Goal: Check status: Check status

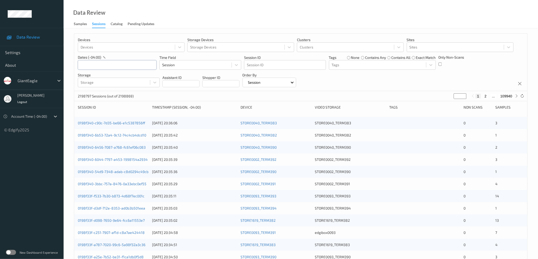
click at [123, 67] on input "text" at bounding box center [117, 65] width 79 height 10
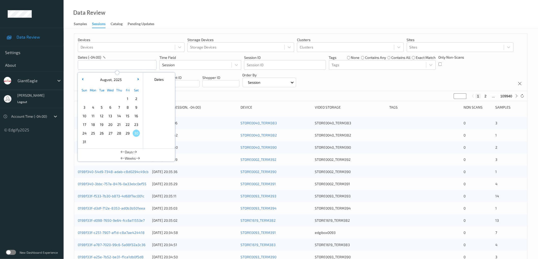
click at [129, 134] on span "29" at bounding box center [127, 133] width 7 height 7
type input "[DATE] 00:00 -> [DATE] 23:59"
click at [360, 78] on div "Devices Devices Storage Devices Storage Devices Clusters Clusters Sites Sites d…" at bounding box center [300, 62] width 453 height 57
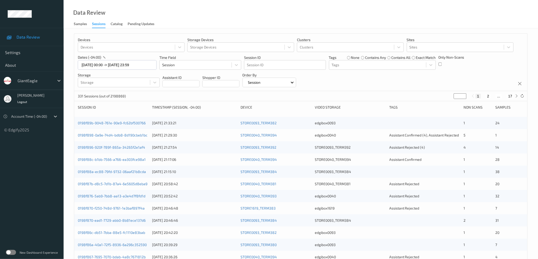
click at [410, 80] on div "Devices Devices Storage Devices Storage Devices Clusters Clusters Sites Sites d…" at bounding box center [300, 62] width 453 height 57
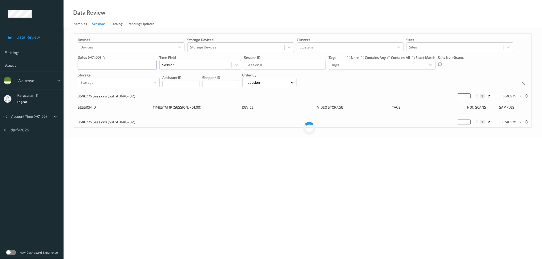
click at [118, 63] on input "text" at bounding box center [117, 65] width 79 height 10
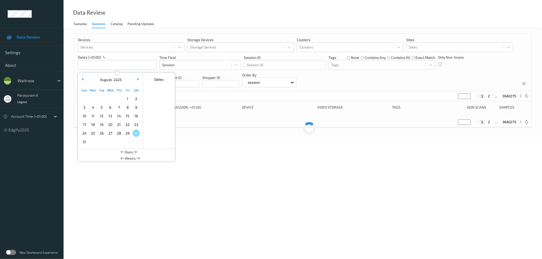
click at [119, 134] on span "28" at bounding box center [118, 133] width 7 height 7
click at [363, 81] on div "Devices Devices Storage Devices Storage Devices Clusters Clusters Sites Sites d…" at bounding box center [302, 62] width 457 height 57
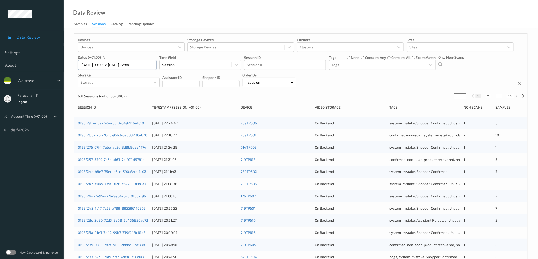
click at [126, 67] on input "28/08/2025 00:00 -> 28/08/2025 23:59" at bounding box center [117, 65] width 79 height 10
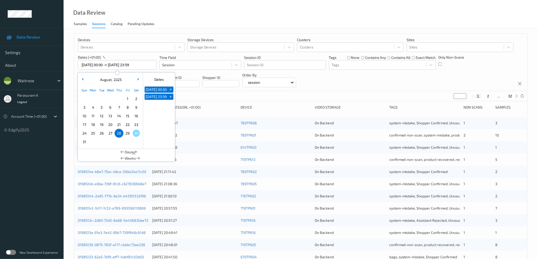
click at [128, 135] on span "29" at bounding box center [127, 133] width 7 height 7
type input "[DATE] 00:00 -> [DATE] 23:59"
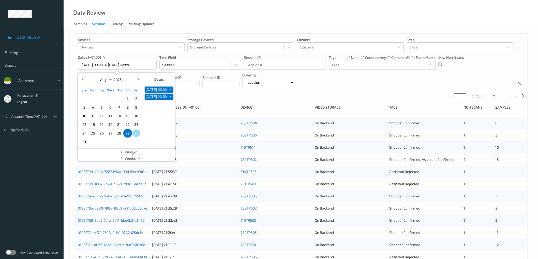
click at [401, 81] on div "Devices Devices Storage Devices Storage Devices Clusters Clusters Sites Sites d…" at bounding box center [300, 62] width 453 height 57
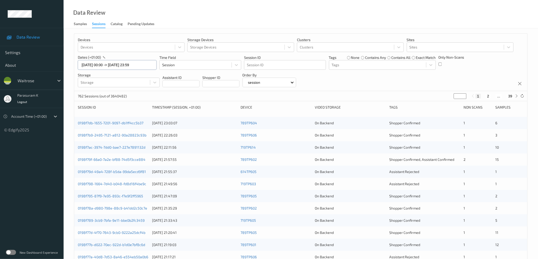
click at [126, 64] on input "[DATE] 00:00 -> [DATE] 23:59" at bounding box center [117, 65] width 79 height 10
